Goal: Information Seeking & Learning: Learn about a topic

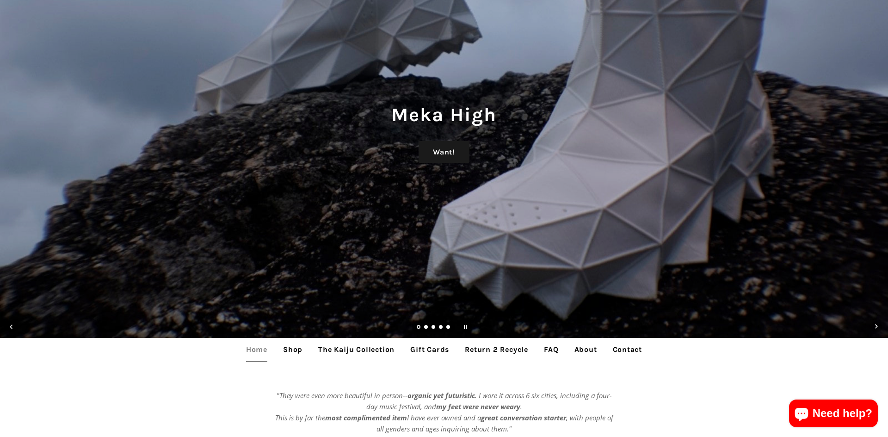
scroll to position [199, 0]
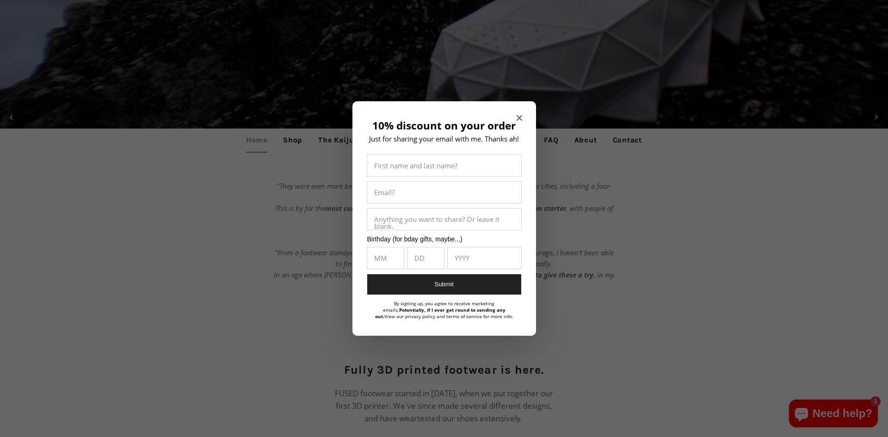
click at [519, 118] on icon "Close modal" at bounding box center [519, 118] width 6 height 6
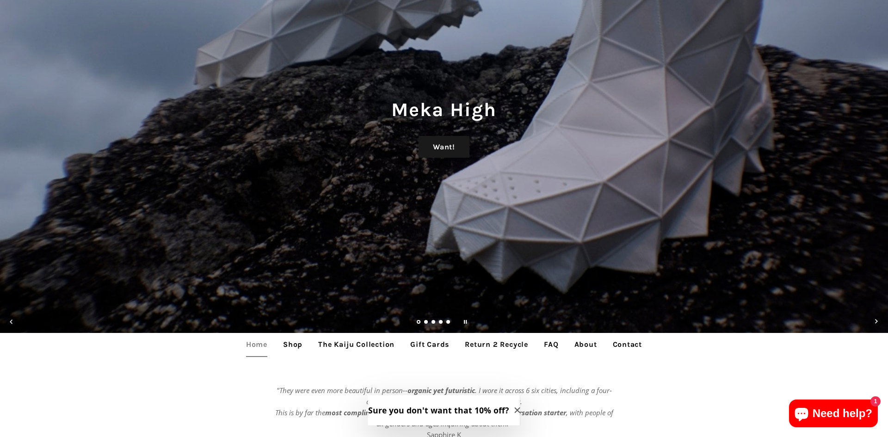
scroll to position [0, 0]
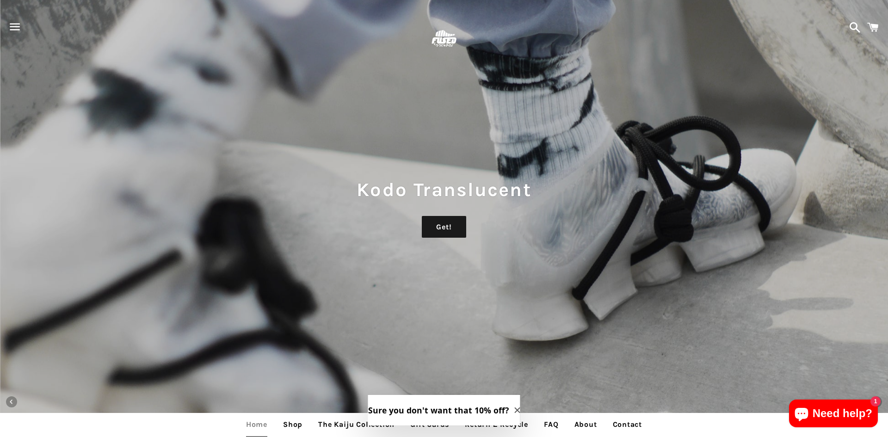
click at [22, 28] on span "button" at bounding box center [15, 27] width 21 height 28
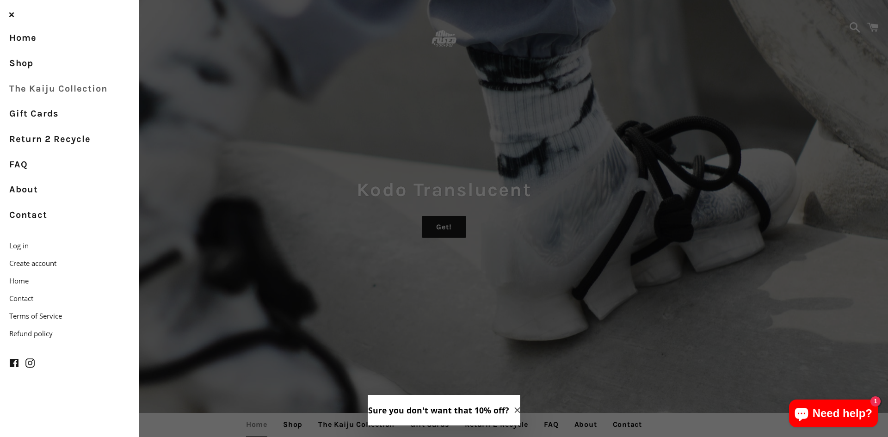
click at [35, 85] on link "The Kaiju Collection" at bounding box center [69, 88] width 139 height 25
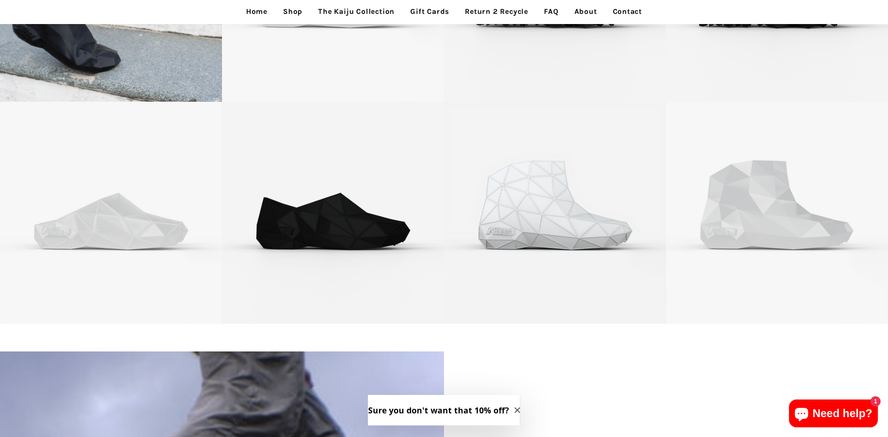
scroll to position [717, 0]
click at [851, 400] on button "Need help? 1" at bounding box center [833, 414] width 89 height 28
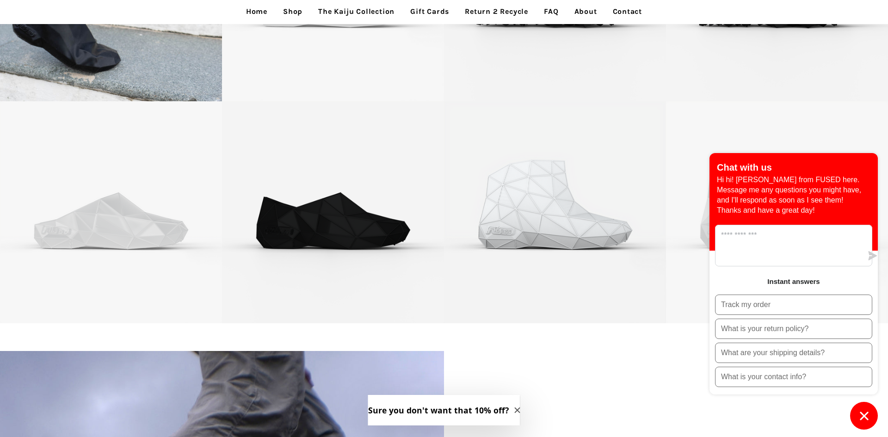
click at [864, 413] on icon "Chat window" at bounding box center [864, 416] width 14 height 14
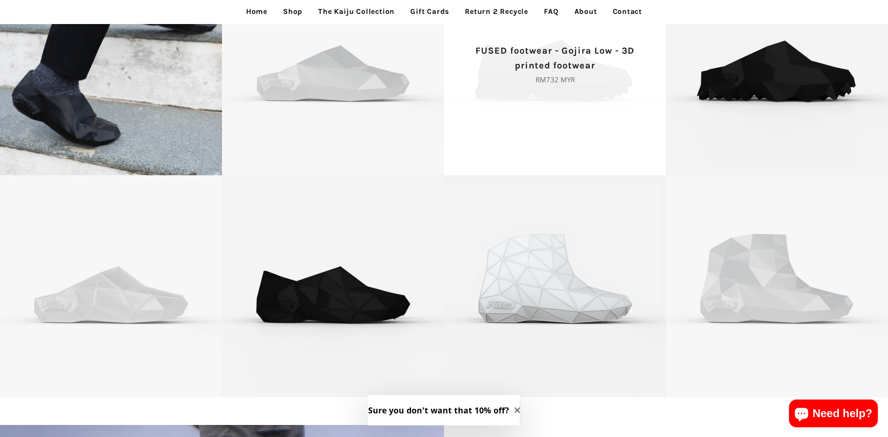
scroll to position [591, 0]
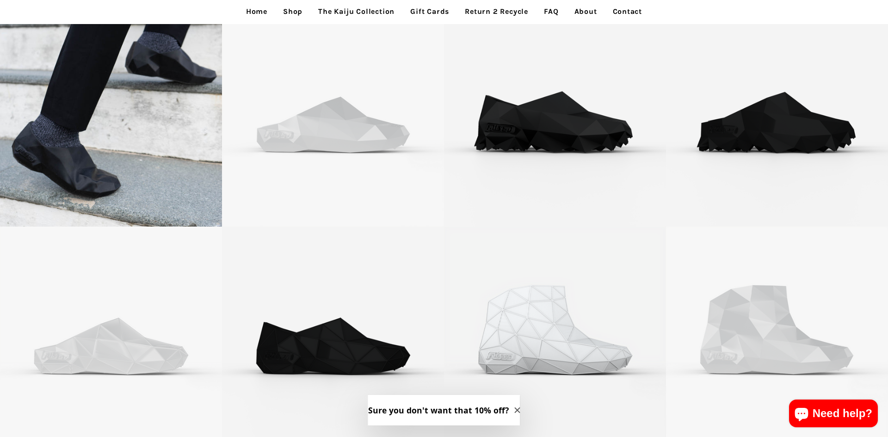
click at [632, 17] on link "Contact" at bounding box center [627, 11] width 43 height 23
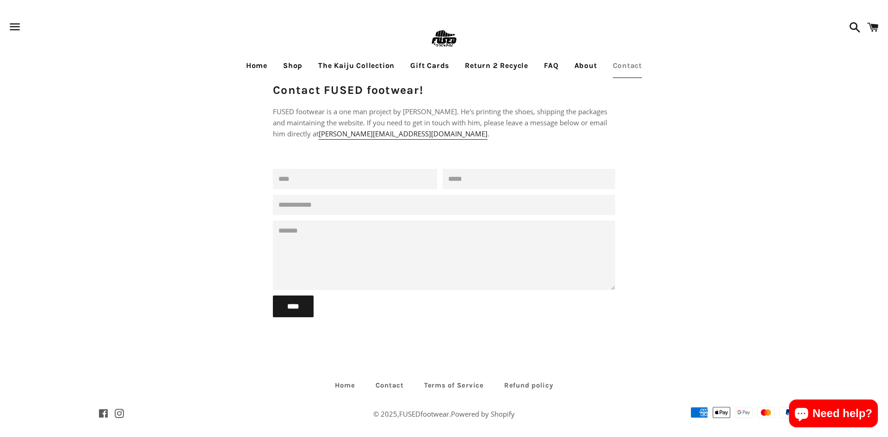
click at [587, 69] on link "About" at bounding box center [585, 65] width 37 height 23
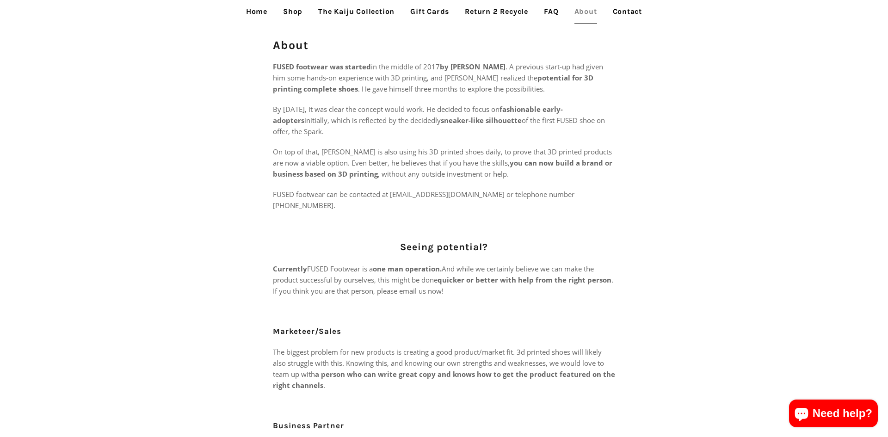
scroll to position [42, 0]
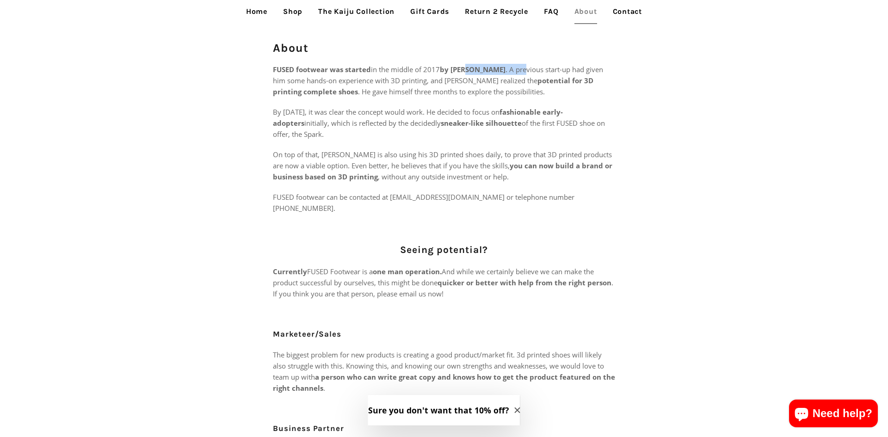
drag, startPoint x: 467, startPoint y: 70, endPoint x: 554, endPoint y: 88, distance: 89.7
click at [544, 64] on p "FUSED footwear was started in the middle of 2017 by Philippe Holthuizen . A pre…" at bounding box center [444, 80] width 342 height 33
click at [556, 98] on div "FUSED footwear was started in the middle of 2017 by Philippe Holthuizen . A pre…" at bounding box center [444, 366] width 342 height 605
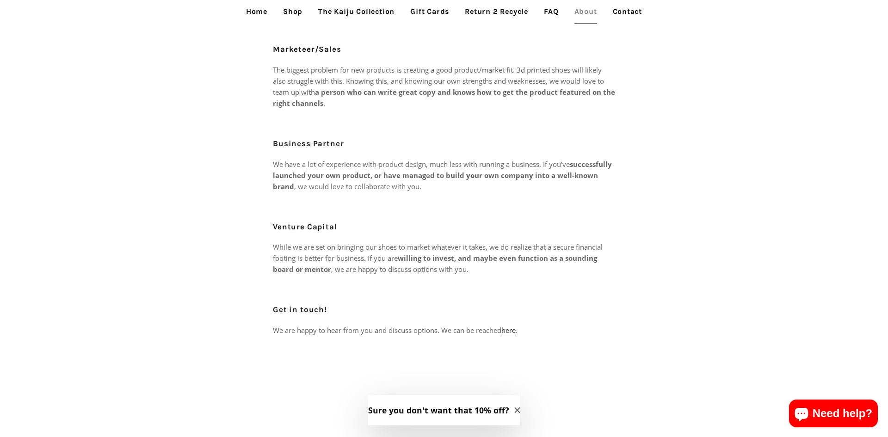
scroll to position [221, 0]
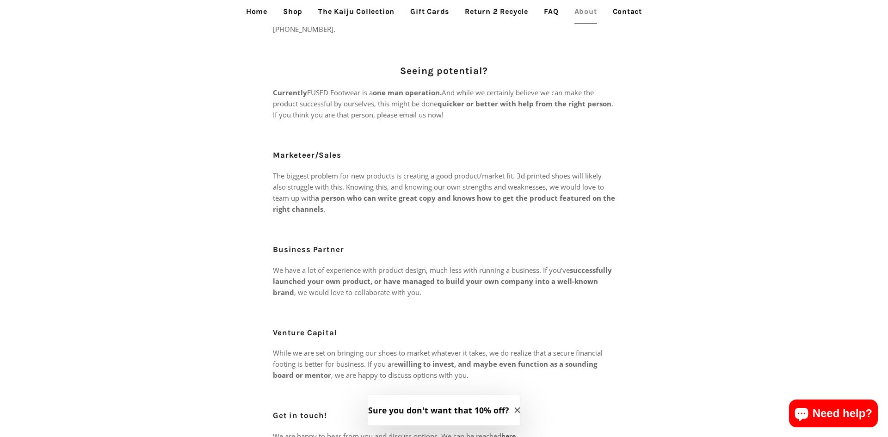
click at [513, 15] on link "Return 2 Recycle" at bounding box center [496, 11] width 77 height 23
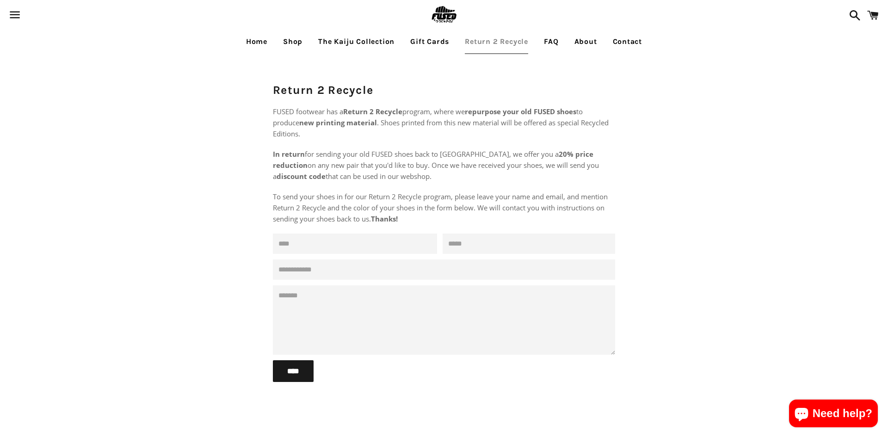
click at [551, 46] on link "FAQ" at bounding box center [551, 41] width 28 height 23
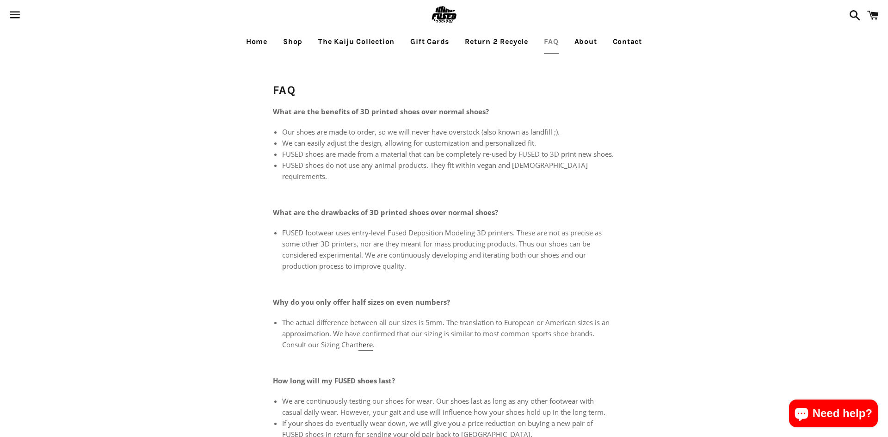
click at [256, 47] on link "Home" at bounding box center [256, 41] width 35 height 23
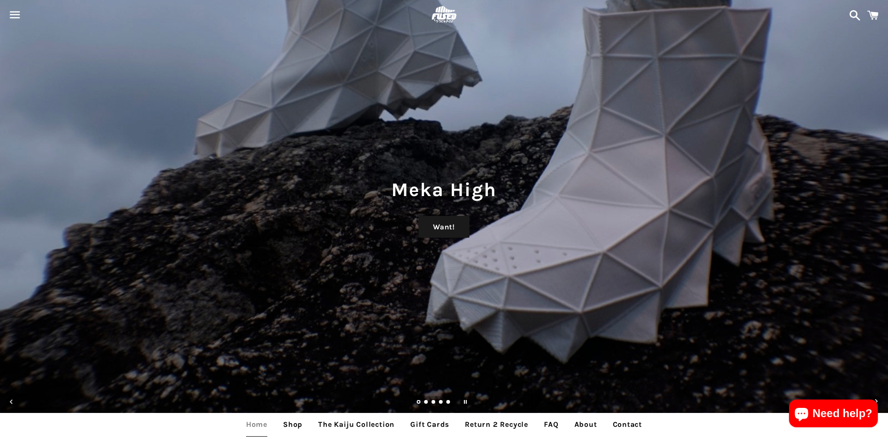
click at [16, 21] on span "button" at bounding box center [15, 15] width 21 height 28
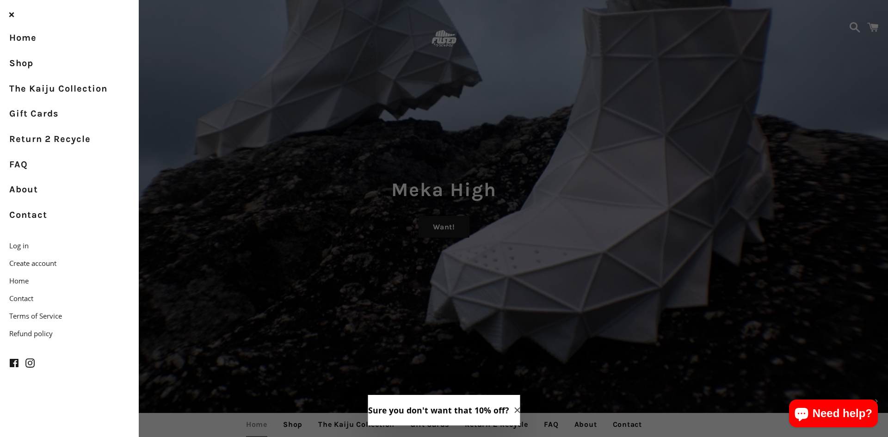
click at [34, 366] on ul "Facebook Instagram" at bounding box center [62, 365] width 106 height 19
click at [27, 364] on span at bounding box center [29, 363] width 9 height 15
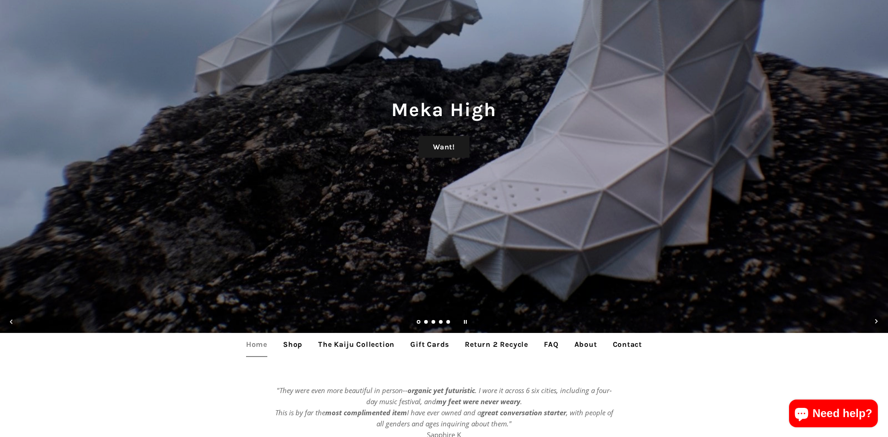
scroll to position [80, 0]
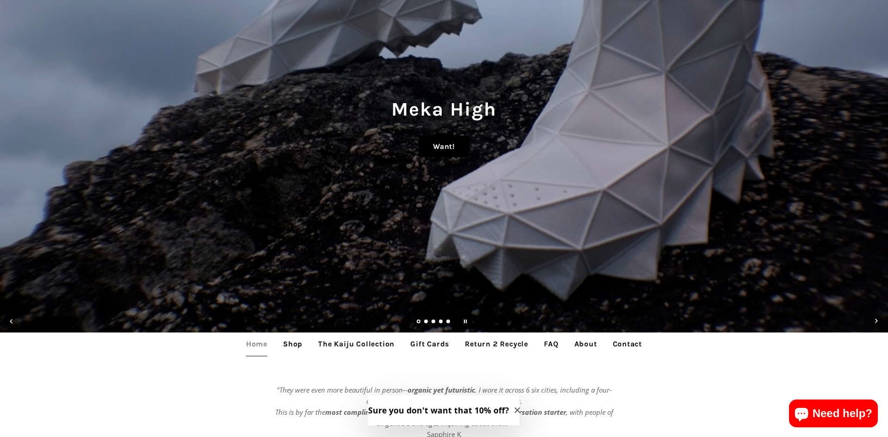
click at [462, 145] on link "Want!" at bounding box center [443, 146] width 51 height 22
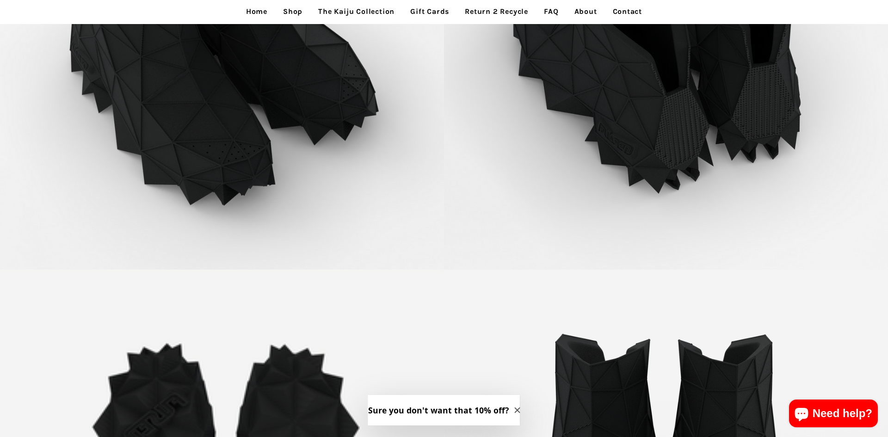
scroll to position [3038, 0]
